Goal: Information Seeking & Learning: Learn about a topic

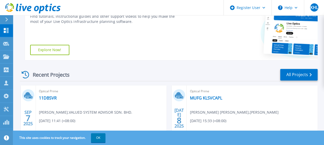
scroll to position [103, 0]
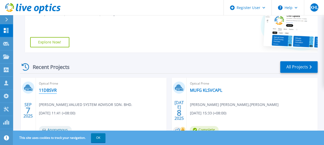
click at [52, 92] on link "11DBSVR" at bounding box center [48, 90] width 18 height 5
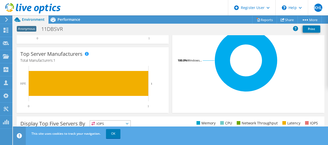
scroll to position [26, 0]
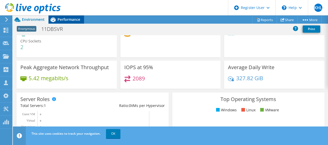
click at [71, 20] on span "Performance" at bounding box center [68, 19] width 23 height 5
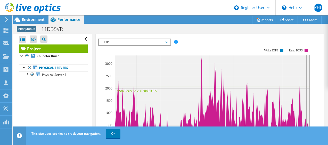
scroll to position [129, 0]
click at [167, 45] on span "IOPS" at bounding box center [134, 42] width 66 height 6
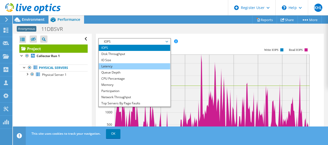
click at [137, 70] on li "Latency" at bounding box center [134, 66] width 71 height 6
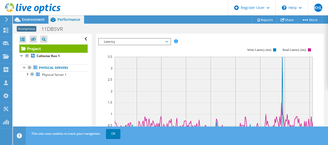
click at [166, 45] on span "Latency" at bounding box center [134, 42] width 66 height 6
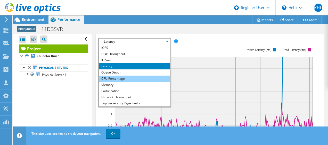
click at [138, 82] on li "CPU Percentage" at bounding box center [134, 79] width 71 height 6
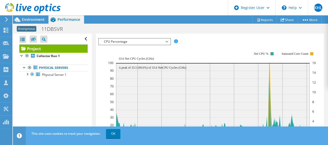
click at [167, 45] on span "CPU Percentage" at bounding box center [134, 42] width 66 height 6
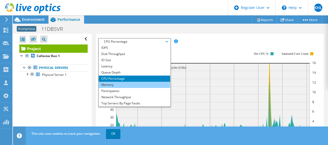
click at [141, 88] on li "Memory" at bounding box center [134, 85] width 71 height 6
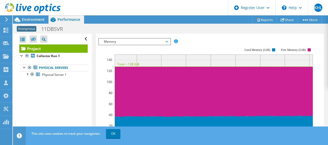
click at [166, 45] on span "Memory" at bounding box center [134, 42] width 66 height 6
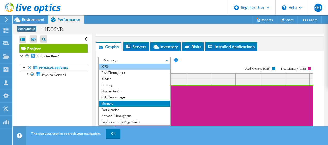
scroll to position [103, 0]
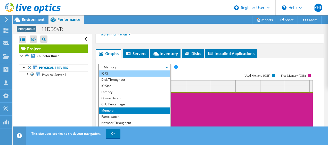
click at [144, 77] on li "IOPS" at bounding box center [134, 74] width 71 height 6
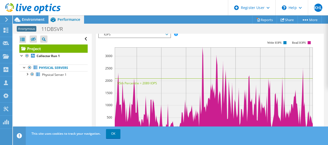
scroll to position [78, 0]
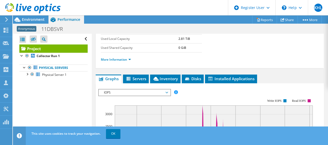
click at [167, 96] on span "IOPS" at bounding box center [134, 93] width 66 height 6
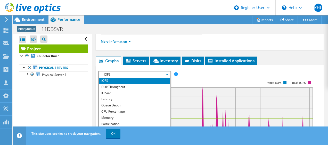
scroll to position [104, 0]
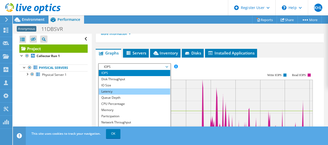
click at [149, 95] on li "Latency" at bounding box center [134, 92] width 71 height 6
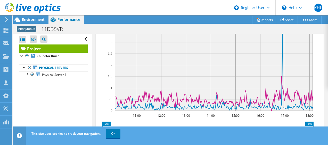
scroll to position [129, 0]
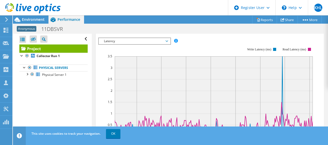
click at [169, 44] on span "Latency" at bounding box center [134, 41] width 71 height 6
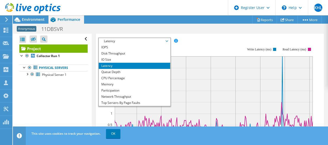
click at [169, 44] on span "Latency" at bounding box center [134, 41] width 71 height 6
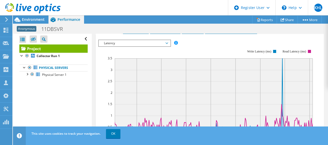
scroll to position [104, 0]
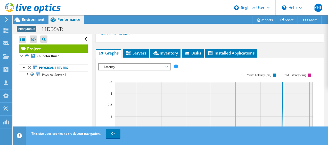
click at [162, 70] on span "Latency" at bounding box center [134, 67] width 66 height 6
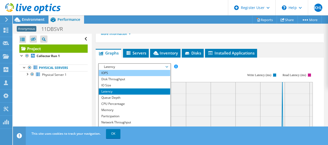
click at [139, 76] on li "IOPS" at bounding box center [134, 73] width 71 height 6
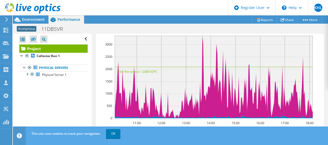
scroll to position [155, 0]
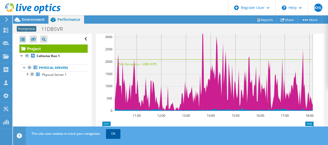
click at [111, 131] on link "OK" at bounding box center [113, 133] width 14 height 9
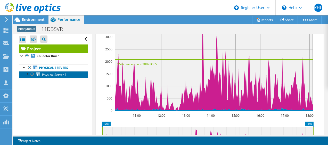
click at [61, 75] on span "Physical Server 1" at bounding box center [54, 75] width 24 height 4
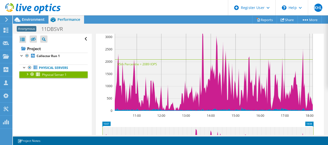
scroll to position [124, 0]
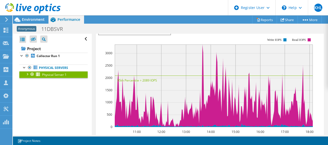
click at [28, 74] on div at bounding box center [26, 73] width 5 height 5
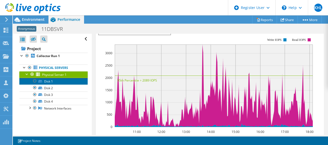
click at [57, 83] on link "Disk 1" at bounding box center [53, 81] width 68 height 7
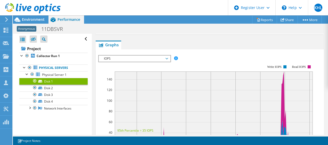
scroll to position [106, 0]
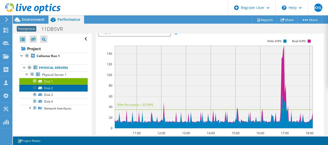
click at [60, 89] on link "Disk 2" at bounding box center [53, 88] width 68 height 7
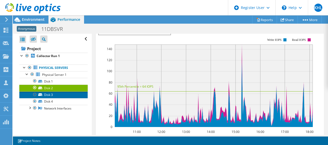
click at [61, 93] on link "Disk 3" at bounding box center [53, 95] width 68 height 7
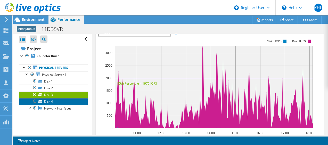
click at [61, 101] on link "Disk 4" at bounding box center [53, 101] width 68 height 7
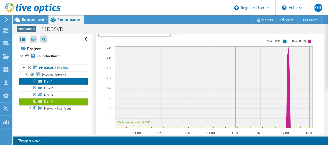
click at [63, 83] on link "Disk 1" at bounding box center [53, 81] width 68 height 7
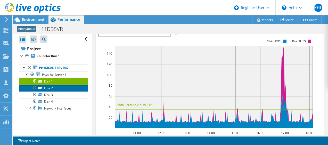
click at [64, 88] on link "Disk 2" at bounding box center [53, 88] width 68 height 7
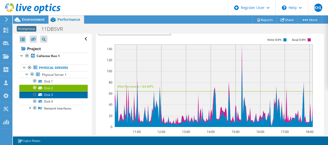
click at [63, 95] on link "Disk 3" at bounding box center [53, 95] width 68 height 7
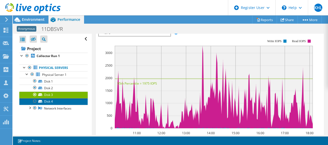
click at [63, 99] on link "Disk 4" at bounding box center [53, 101] width 68 height 7
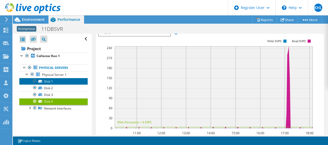
click at [64, 81] on link "Disk 1" at bounding box center [53, 81] width 68 height 7
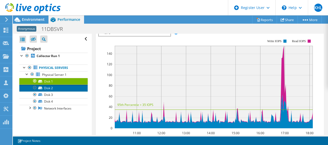
click at [64, 87] on link "Disk 2" at bounding box center [53, 88] width 68 height 7
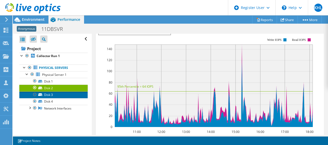
click at [64, 94] on link "Disk 3" at bounding box center [53, 95] width 68 height 7
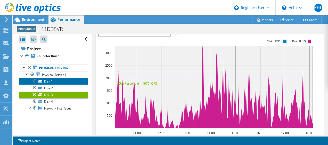
click at [67, 80] on link "Disk 1" at bounding box center [53, 81] width 68 height 7
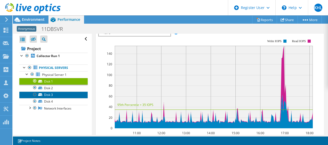
click at [66, 96] on link "Disk 3" at bounding box center [53, 95] width 68 height 7
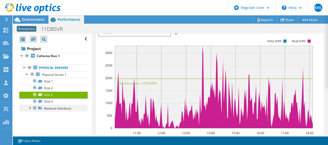
click at [30, 108] on div at bounding box center [29, 107] width 5 height 5
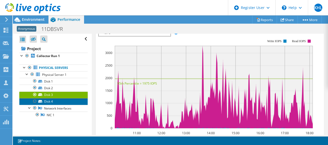
click at [63, 101] on link "Disk 4" at bounding box center [53, 101] width 68 height 7
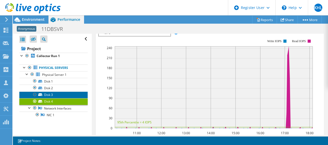
click at [65, 97] on link "Disk 3" at bounding box center [53, 95] width 68 height 7
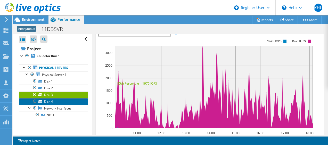
click at [59, 101] on link "Disk 4" at bounding box center [53, 101] width 68 height 7
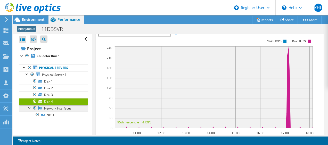
click at [59, 109] on link "Network Interfaces" at bounding box center [53, 108] width 68 height 7
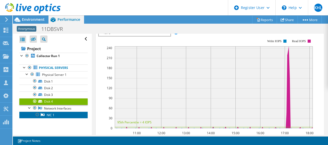
click at [57, 112] on link "NIC 1" at bounding box center [53, 115] width 68 height 7
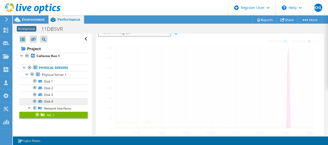
scroll to position [76, 0]
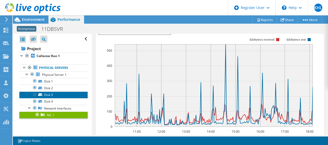
click at [62, 95] on link "Disk 3" at bounding box center [53, 95] width 68 height 7
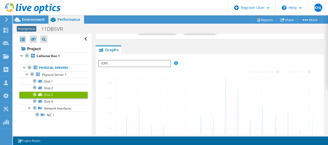
scroll to position [106, 0]
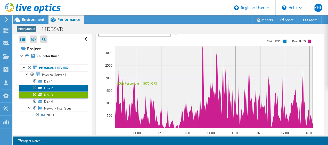
click at [62, 86] on link "Disk 2" at bounding box center [53, 88] width 68 height 7
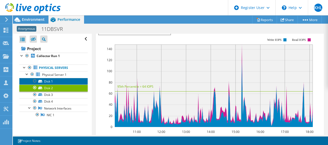
click at [63, 81] on link "Disk 1" at bounding box center [53, 81] width 68 height 7
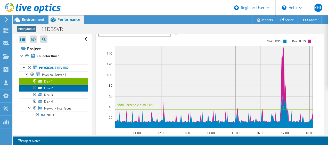
click at [62, 87] on link "Disk 2" at bounding box center [53, 88] width 68 height 7
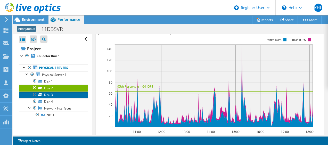
click at [61, 94] on link "Disk 3" at bounding box center [53, 95] width 68 height 7
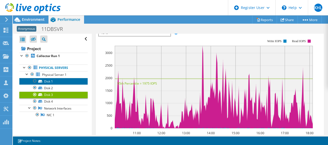
click at [64, 81] on link "Disk 1" at bounding box center [53, 81] width 68 height 7
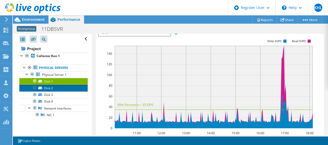
click at [58, 86] on link "Disk 2" at bounding box center [53, 88] width 68 height 7
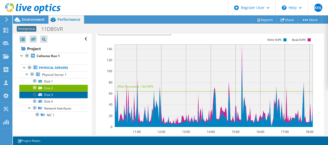
click at [57, 95] on link "Disk 3" at bounding box center [53, 95] width 68 height 7
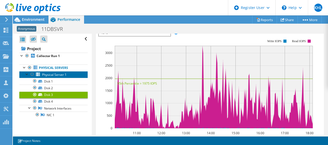
click at [60, 75] on span "Physical Server 1" at bounding box center [54, 75] width 24 height 4
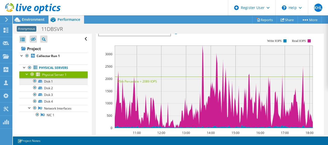
scroll to position [124, 0]
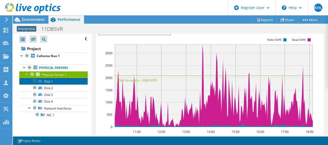
click at [60, 81] on link "Disk 1" at bounding box center [53, 81] width 68 height 7
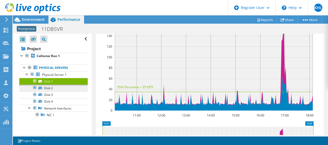
scroll to position [106, 0]
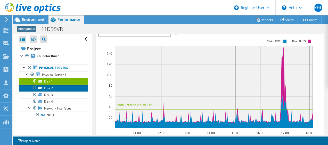
click at [60, 88] on link "Disk 2" at bounding box center [53, 88] width 68 height 7
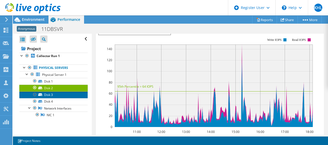
click at [60, 93] on link "Disk 3" at bounding box center [53, 95] width 68 height 7
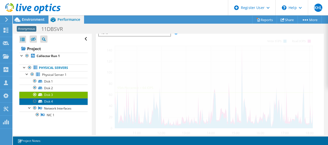
click at [60, 100] on link "Disk 4" at bounding box center [53, 101] width 68 height 7
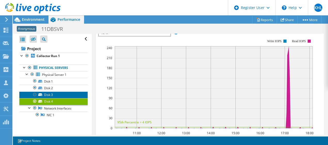
click at [59, 94] on link "Disk 3" at bounding box center [53, 95] width 68 height 7
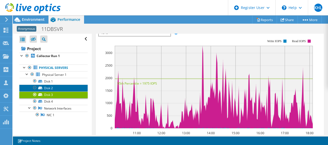
click at [59, 88] on link "Disk 2" at bounding box center [53, 88] width 68 height 7
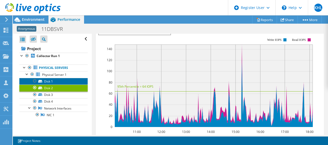
click at [61, 83] on link "Disk 1" at bounding box center [53, 81] width 68 height 7
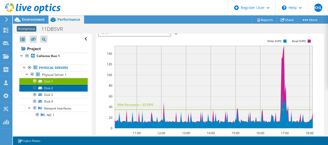
click at [60, 89] on link "Disk 2" at bounding box center [53, 88] width 68 height 7
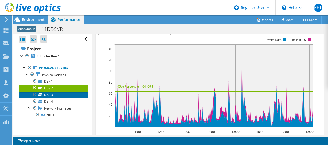
click at [58, 93] on link "Disk 3" at bounding box center [53, 95] width 68 height 7
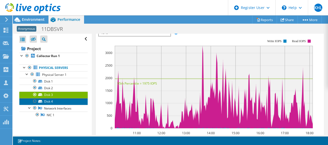
click at [59, 100] on link "Disk 4" at bounding box center [53, 101] width 68 height 7
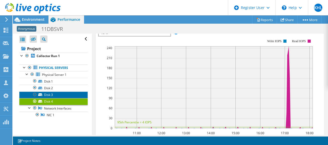
click at [59, 94] on link "Disk 3" at bounding box center [53, 95] width 68 height 7
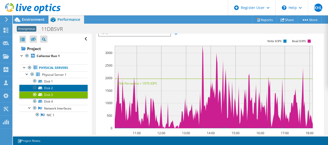
click at [59, 88] on link "Disk 2" at bounding box center [53, 88] width 68 height 7
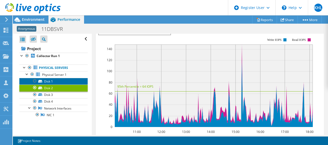
click at [58, 82] on link "Disk 1" at bounding box center [53, 81] width 68 height 7
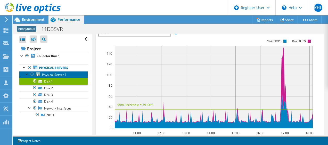
click at [61, 74] on span "Physical Server 1" at bounding box center [54, 75] width 24 height 4
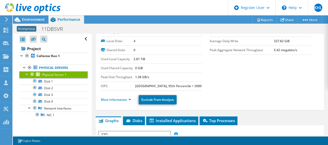
scroll to position [0, 0]
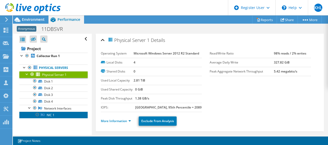
click at [59, 113] on link "NIC 1" at bounding box center [53, 115] width 68 height 7
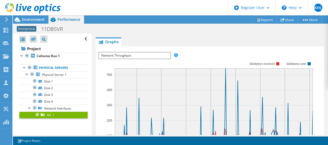
scroll to position [77, 0]
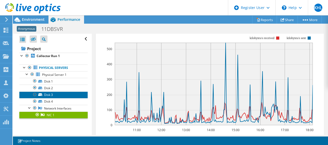
click at [58, 96] on link "Disk 3" at bounding box center [53, 95] width 68 height 7
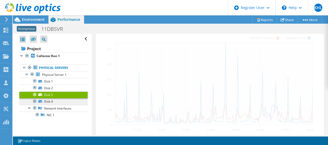
scroll to position [108, 0]
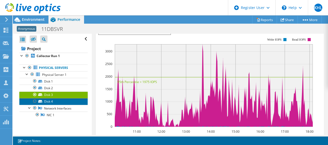
click at [58, 99] on link "Disk 4" at bounding box center [53, 101] width 68 height 7
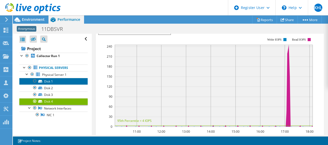
click at [64, 81] on link "Disk 1" at bounding box center [53, 81] width 68 height 7
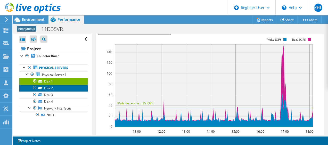
click at [64, 87] on link "Disk 2" at bounding box center [53, 88] width 68 height 7
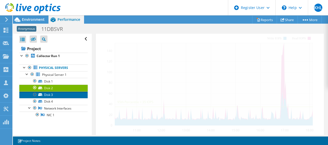
click at [63, 92] on link "Disk 3" at bounding box center [53, 95] width 68 height 7
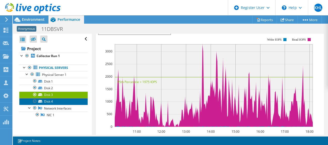
click at [67, 102] on link "Disk 4" at bounding box center [53, 101] width 68 height 7
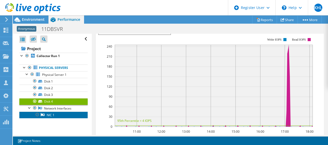
click at [62, 115] on link "NIC 1" at bounding box center [53, 115] width 68 height 7
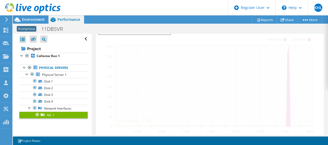
scroll to position [77, 0]
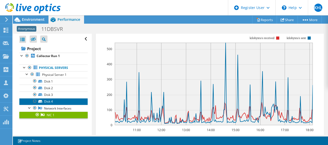
click at [65, 100] on link "Disk 4" at bounding box center [53, 101] width 68 height 7
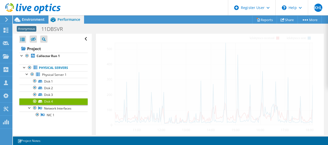
scroll to position [108, 0]
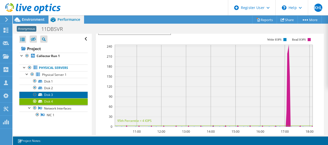
click at [63, 95] on link "Disk 3" at bounding box center [53, 95] width 68 height 7
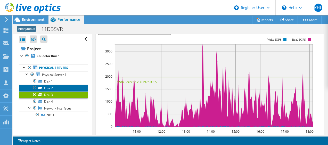
click at [61, 89] on link "Disk 2" at bounding box center [53, 88] width 68 height 7
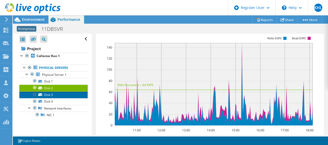
click at [58, 92] on link "Disk 3" at bounding box center [53, 95] width 68 height 7
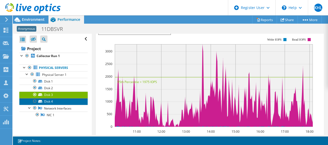
click at [56, 99] on link "Disk 4" at bounding box center [53, 101] width 68 height 7
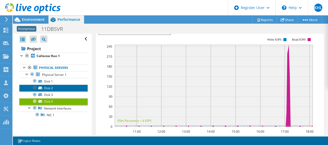
click at [59, 86] on link "Disk 2" at bounding box center [53, 88] width 68 height 7
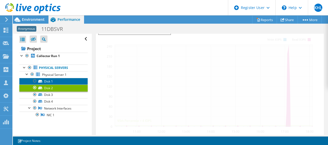
click at [61, 81] on link "Disk 1" at bounding box center [53, 81] width 68 height 7
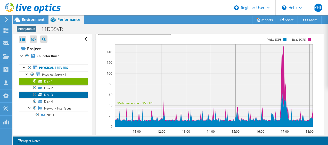
click at [61, 95] on link "Disk 3" at bounding box center [53, 95] width 68 height 7
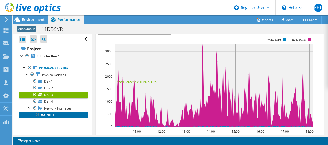
click at [59, 114] on link "NIC 1" at bounding box center [53, 115] width 68 height 7
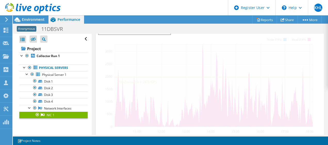
scroll to position [77, 0]
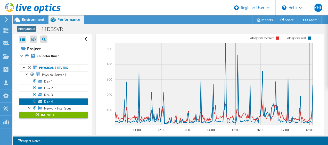
click at [63, 99] on link "Disk 4" at bounding box center [53, 101] width 68 height 7
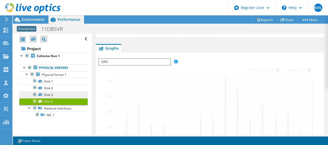
scroll to position [108, 0]
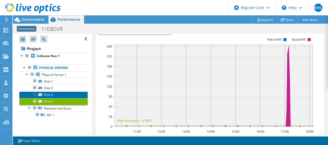
click at [63, 95] on link "Disk 3" at bounding box center [53, 95] width 68 height 7
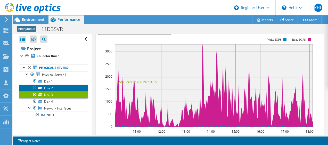
click at [63, 89] on link "Disk 2" at bounding box center [53, 88] width 68 height 7
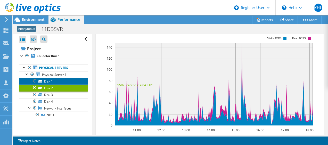
click at [63, 79] on link "Disk 1" at bounding box center [53, 81] width 68 height 7
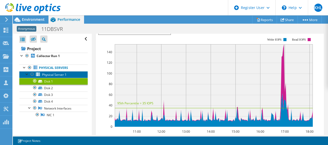
click at [60, 74] on span "Physical Server 1" at bounding box center [54, 75] width 24 height 4
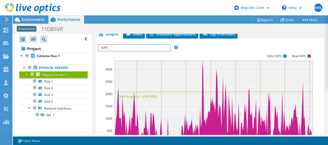
scroll to position [126, 0]
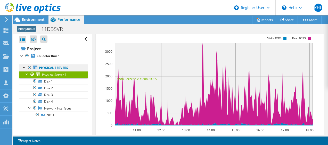
click at [64, 67] on link "Physical Servers" at bounding box center [53, 68] width 68 height 7
click at [65, 74] on span "Physical Server 1" at bounding box center [54, 75] width 24 height 4
